Goal: Transaction & Acquisition: Obtain resource

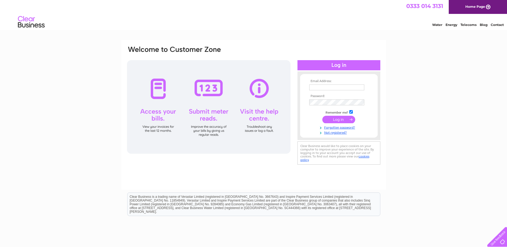
type input "admin@udnycommunitytrust.org.uk"
click at [336, 120] on input "submit" at bounding box center [338, 119] width 33 height 7
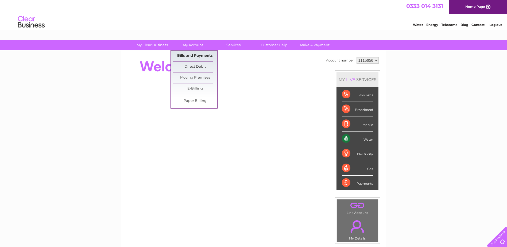
click at [198, 53] on link "Bills and Payments" at bounding box center [195, 55] width 44 height 11
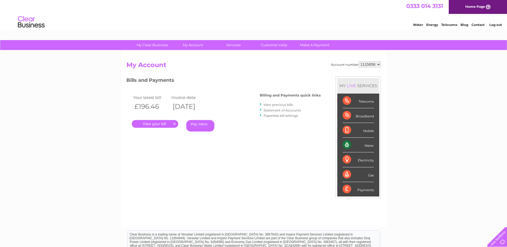
click at [152, 125] on link "." at bounding box center [155, 124] width 46 height 8
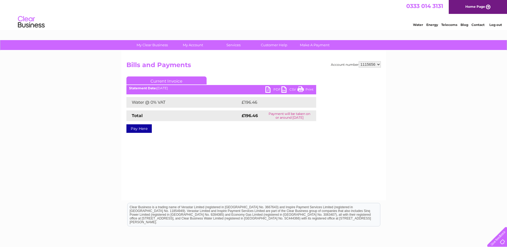
click at [270, 88] on link "PDF" at bounding box center [273, 90] width 16 height 8
click at [276, 90] on link "PDF" at bounding box center [273, 90] width 16 height 8
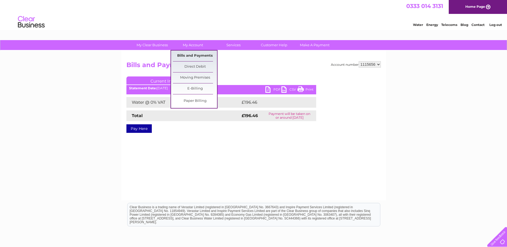
click at [200, 56] on link "Bills and Payments" at bounding box center [195, 55] width 44 height 11
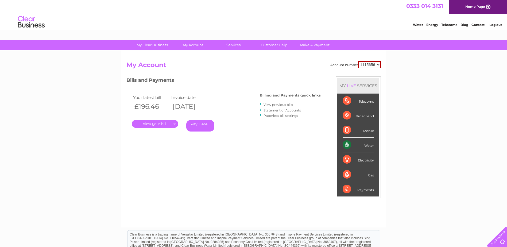
click at [270, 104] on link "View previous bills" at bounding box center [277, 105] width 29 height 4
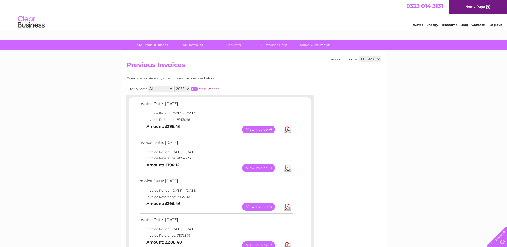
click at [248, 163] on td "View" at bounding box center [262, 168] width 42 height 10
click at [250, 167] on link "View" at bounding box center [261, 168] width 39 height 8
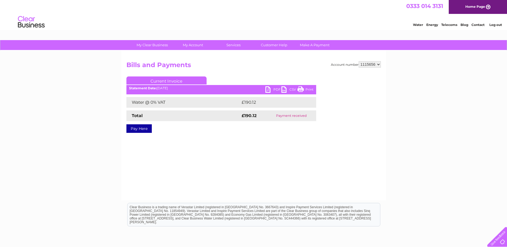
click at [272, 84] on ul "Current Invoice" at bounding box center [221, 81] width 190 height 10
click at [270, 87] on link "PDF" at bounding box center [273, 90] width 16 height 8
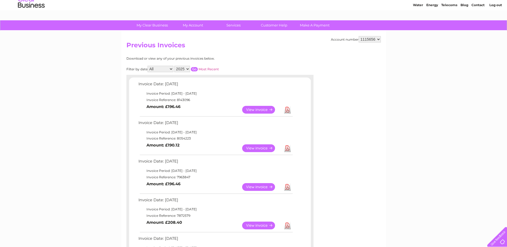
scroll to position [53, 0]
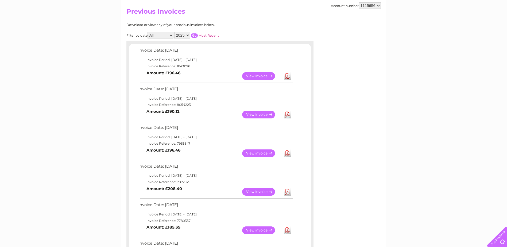
click at [257, 150] on link "View" at bounding box center [261, 153] width 39 height 8
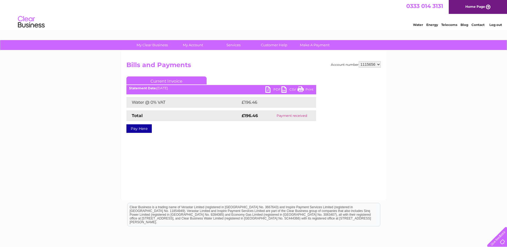
click at [274, 89] on link "PDF" at bounding box center [273, 90] width 16 height 8
